Goal: Find contact information: Find contact information

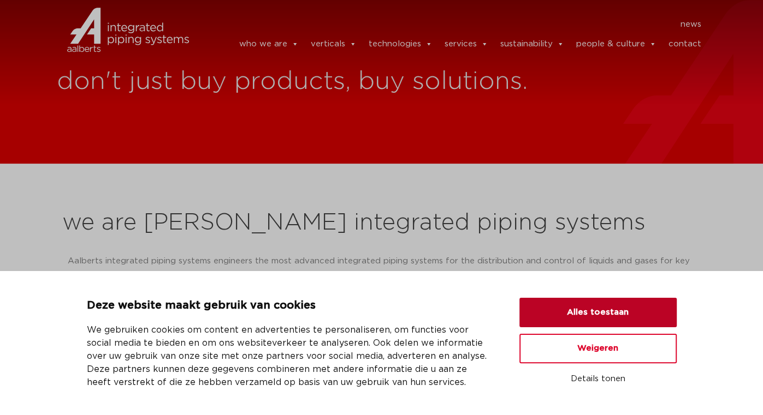
click at [614, 309] on button "Alles toestaan" at bounding box center [597, 312] width 157 height 29
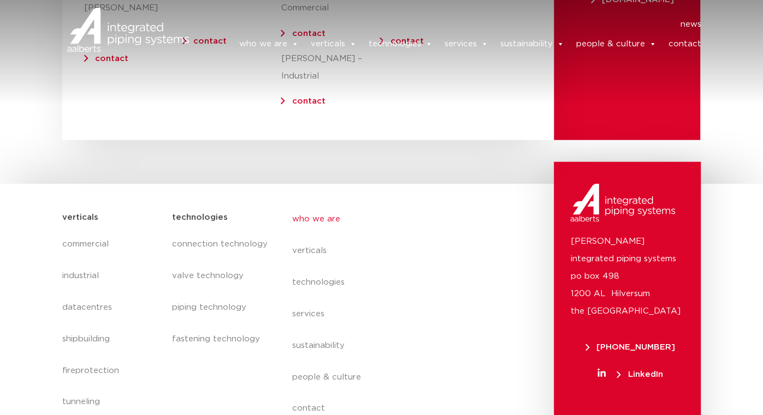
scroll to position [4558, 0]
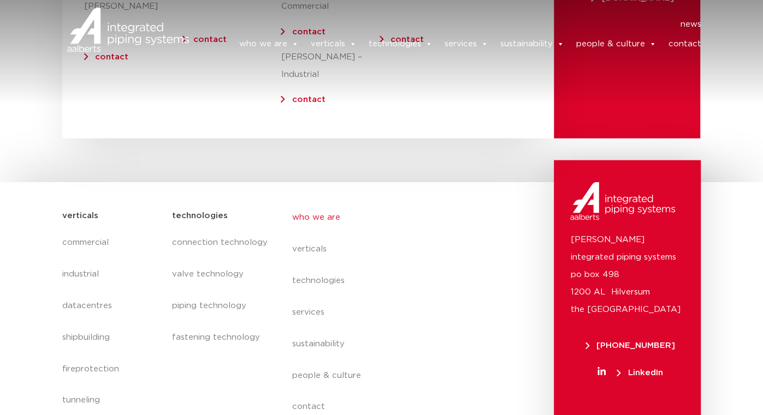
click at [646, 369] on span "LinkedIn" at bounding box center [639, 373] width 46 height 8
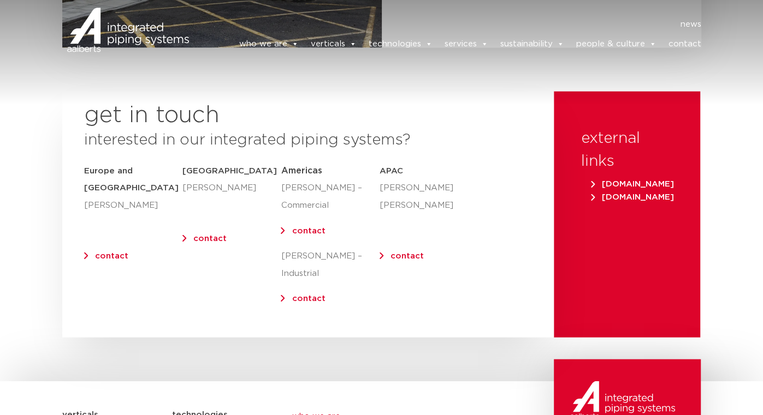
scroll to position [4597, 0]
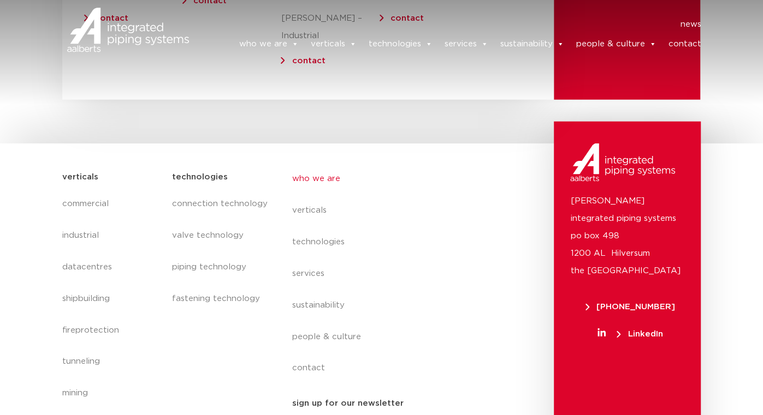
drag, startPoint x: 617, startPoint y: 253, endPoint x: 675, endPoint y: 269, distance: 59.5
click at [675, 269] on div "[PERSON_NAME] integrated piping systems po box 498 1200 AL Hilversum [GEOGRAPHI…" at bounding box center [627, 289] width 147 height 335
copy span "[PHONE_NUMBER]"
